Goal: Information Seeking & Learning: Learn about a topic

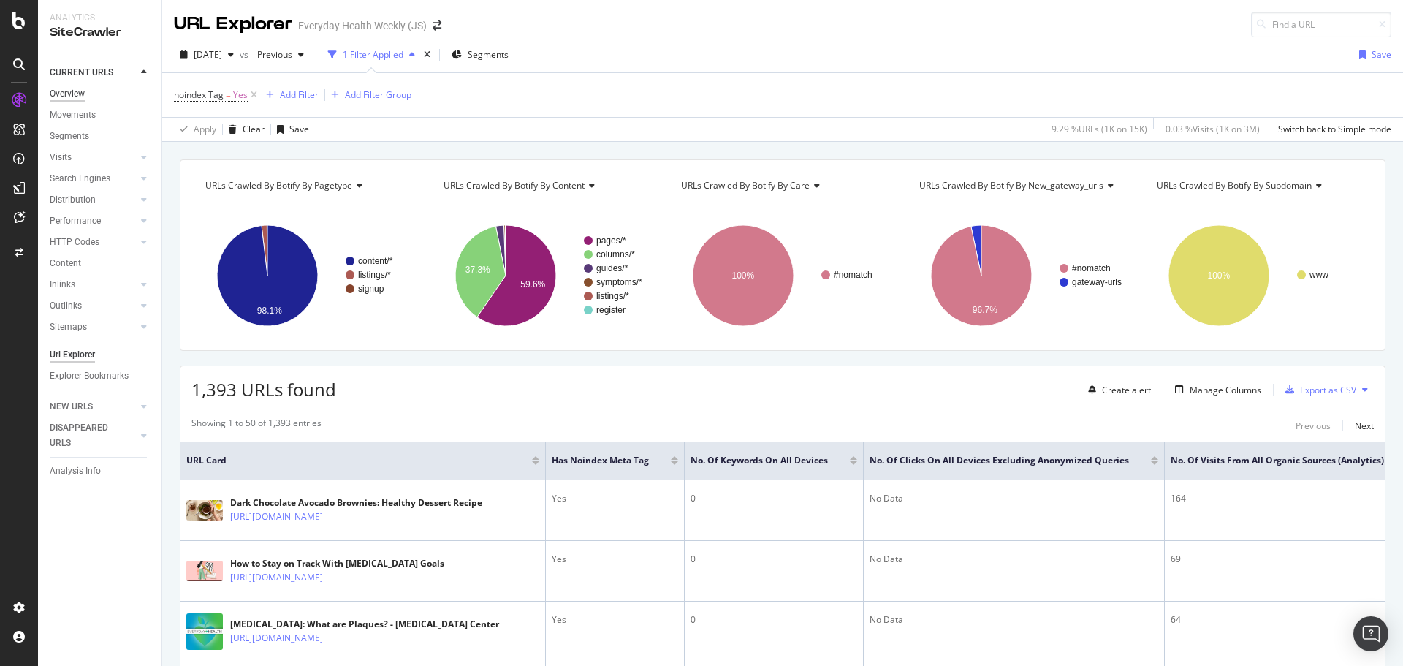
click at [80, 91] on div "Overview" at bounding box center [67, 93] width 35 height 15
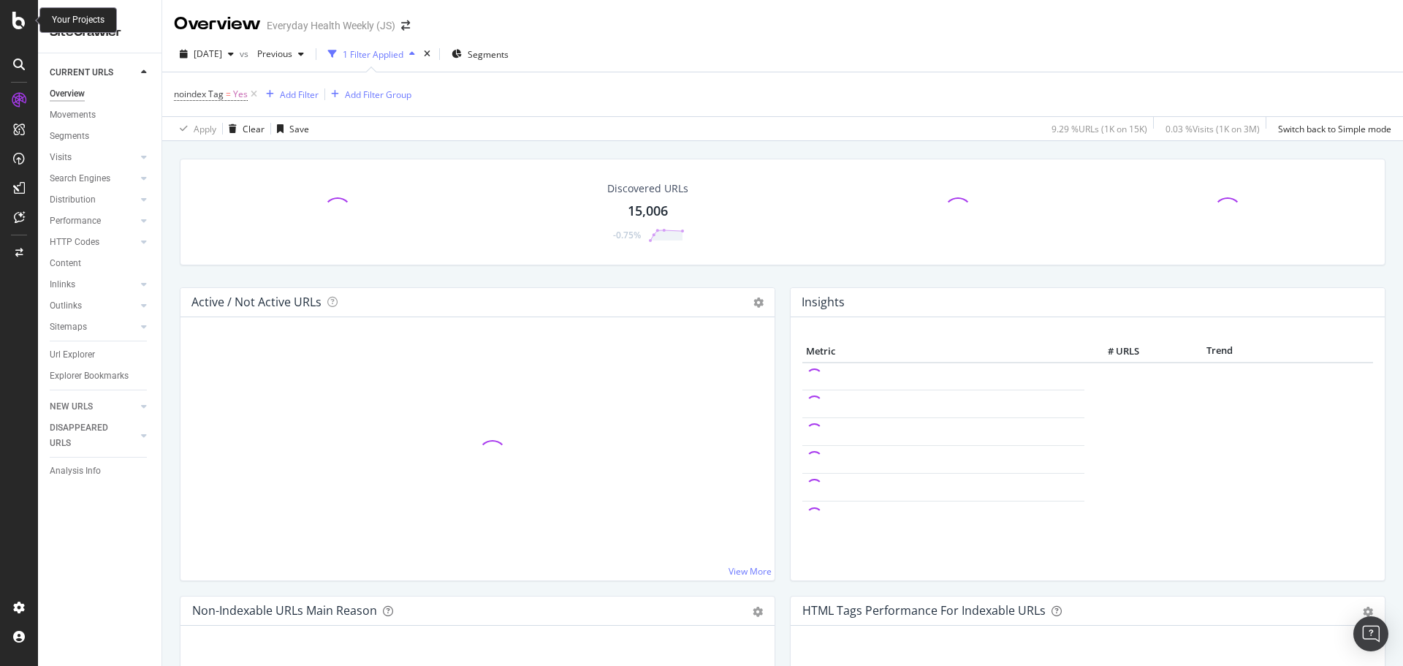
click at [21, 24] on icon at bounding box center [18, 21] width 13 height 18
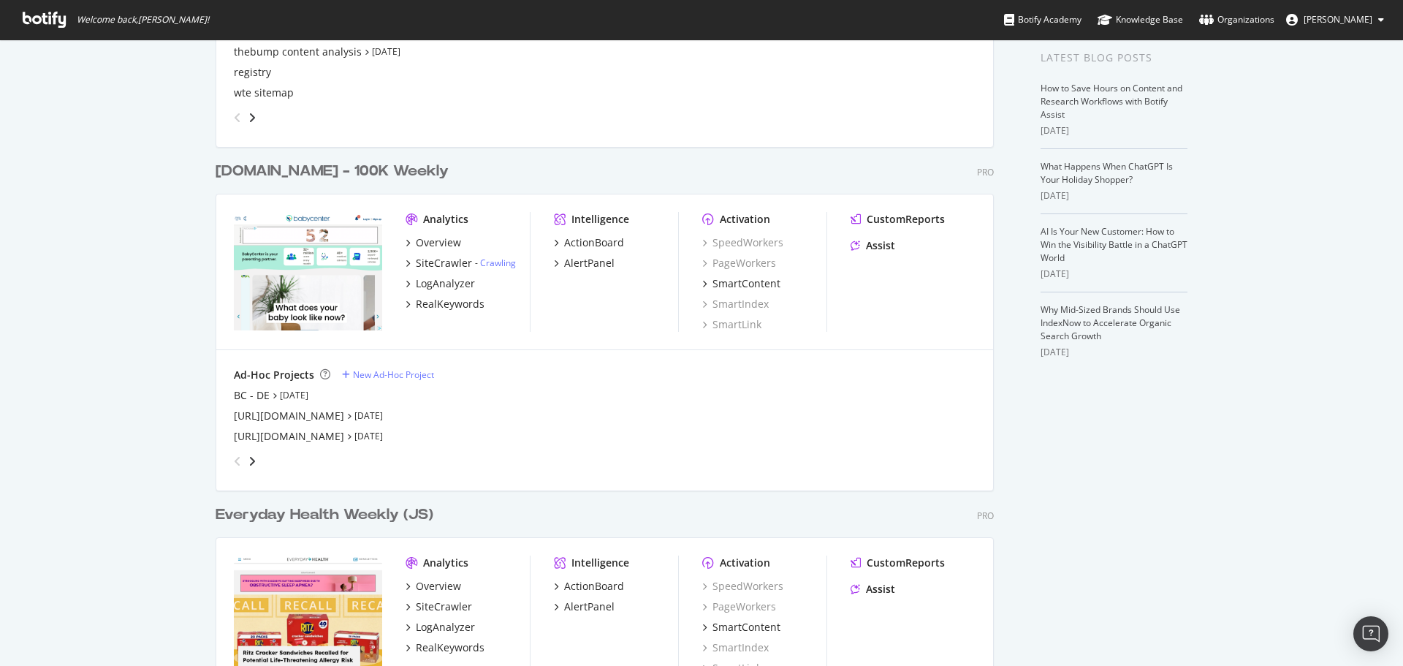
scroll to position [658, 0]
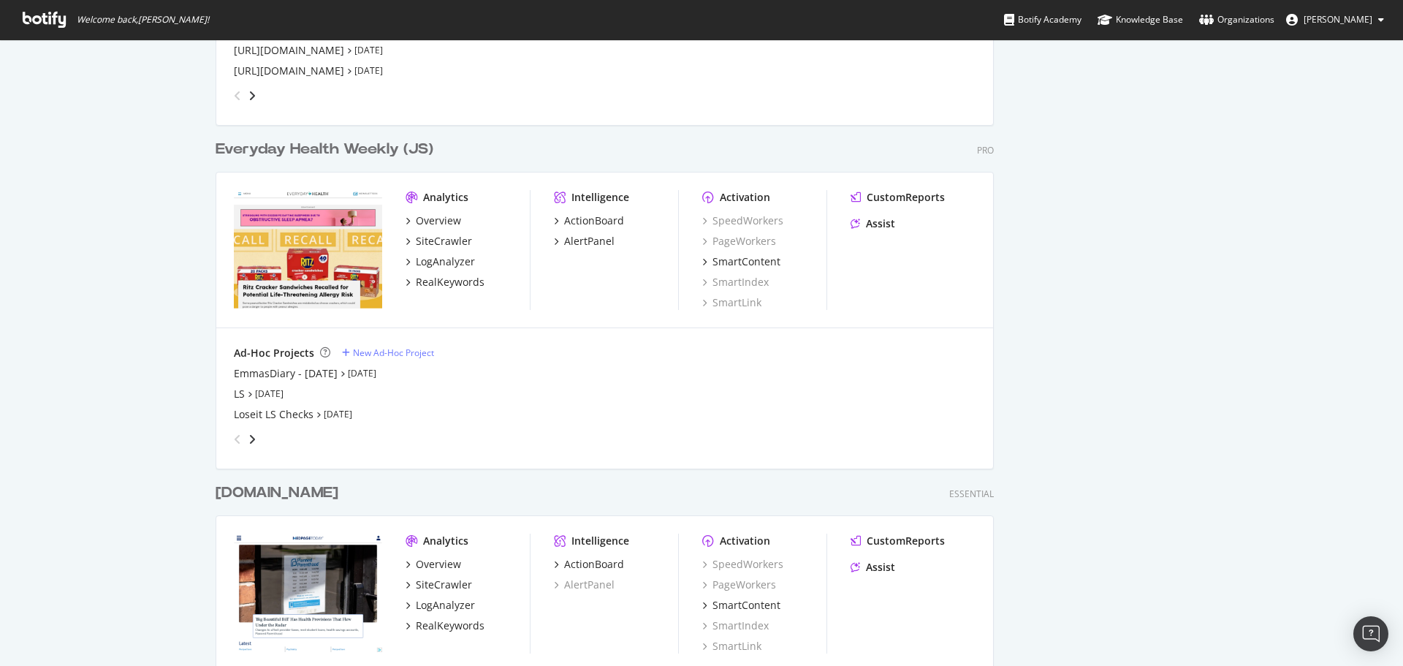
click at [304, 148] on div "Everyday Health Weekly (JS)" at bounding box center [325, 149] width 218 height 21
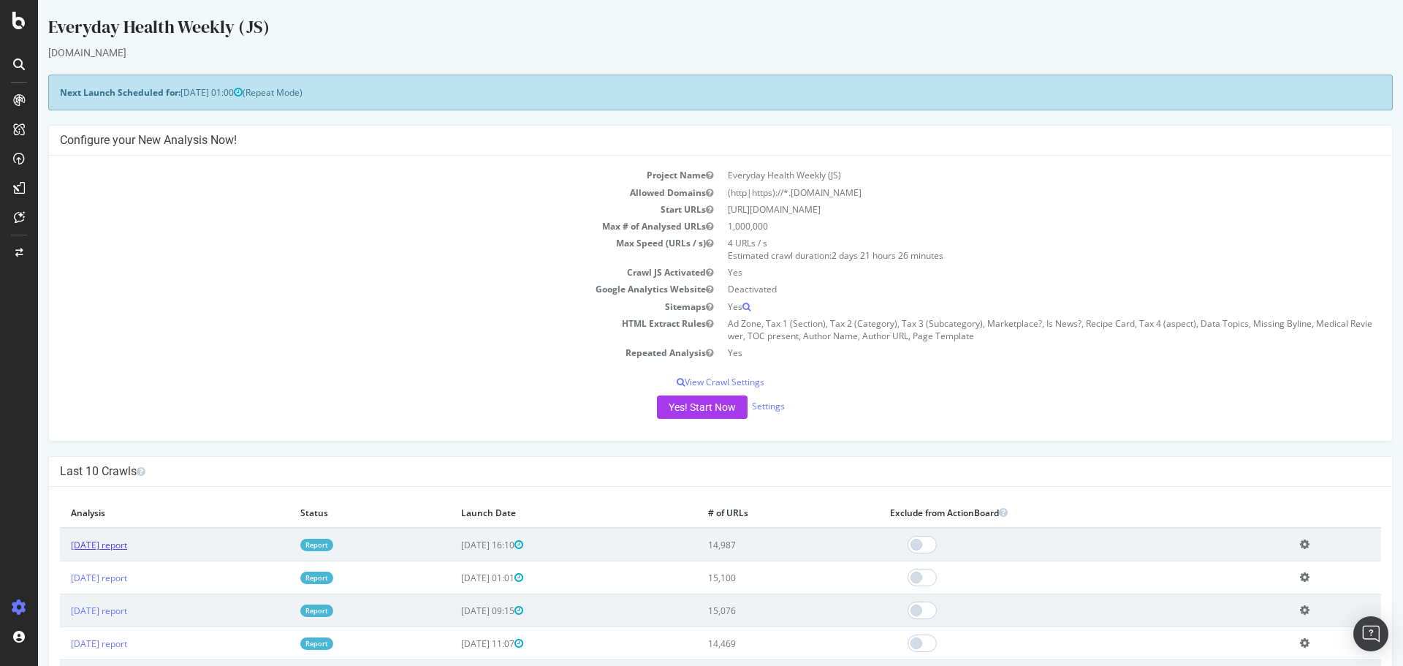
click at [127, 550] on link "[DATE] report" at bounding box center [99, 545] width 56 height 12
